Goal: Information Seeking & Learning: Learn about a topic

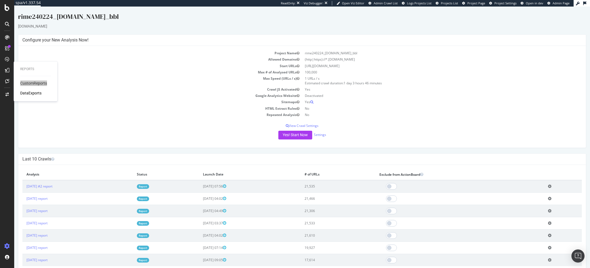
click at [204, 80] on td "Max Speed (URLs / s)" at bounding box center [162, 80] width 280 height 11
click at [147, 110] on td "HTML Extract Rules" at bounding box center [162, 108] width 280 height 6
click at [149, 187] on link "Report" at bounding box center [143, 186] width 12 height 5
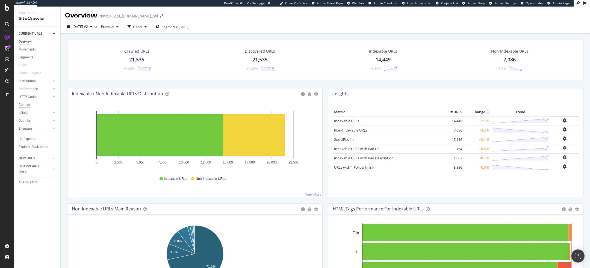
click at [29, 105] on div "Content" at bounding box center [25, 105] width 12 height 6
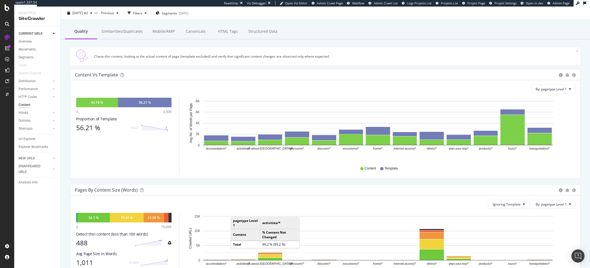
scroll to position [27, 0]
